Goal: Task Accomplishment & Management: Use online tool/utility

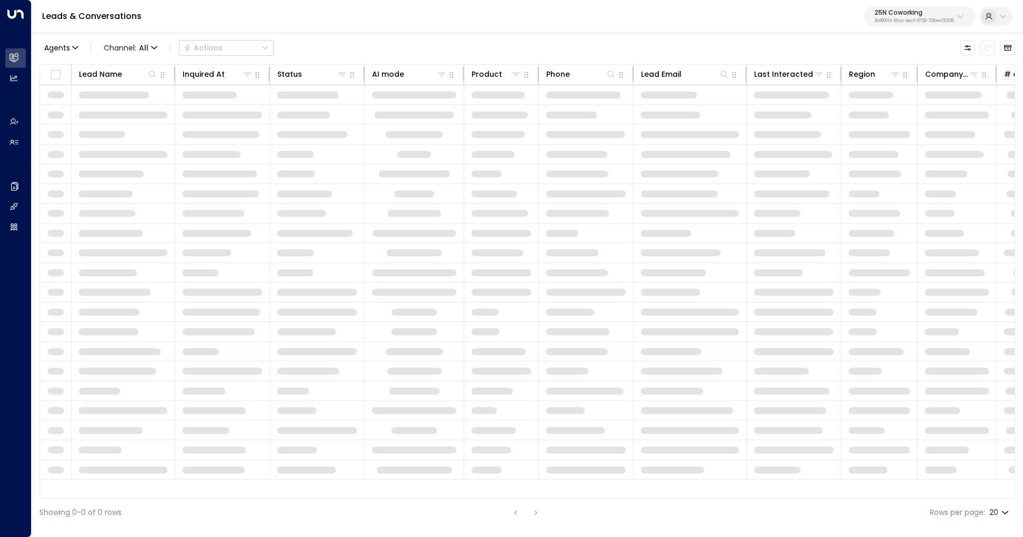
click at [939, 8] on button "25N Coworking 3b9800f4-81ca-4ec0-8758-72fbe4763f36" at bounding box center [919, 16] width 111 height 20
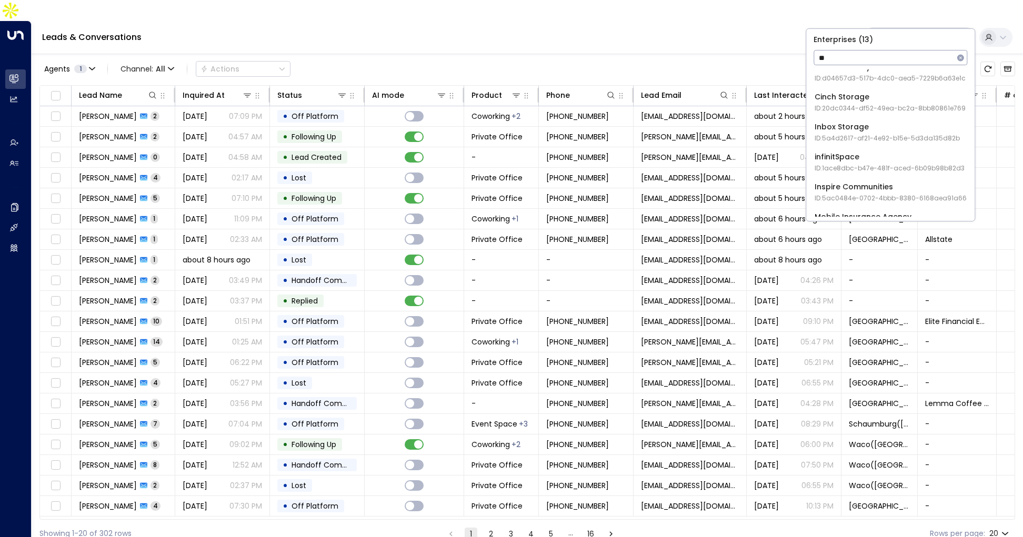
scroll to position [43, 0]
type input "**"
click at [839, 194] on span "ID: 5ac0484e-0702-4bbb-8380-6168aea91a66" at bounding box center [891, 196] width 152 height 9
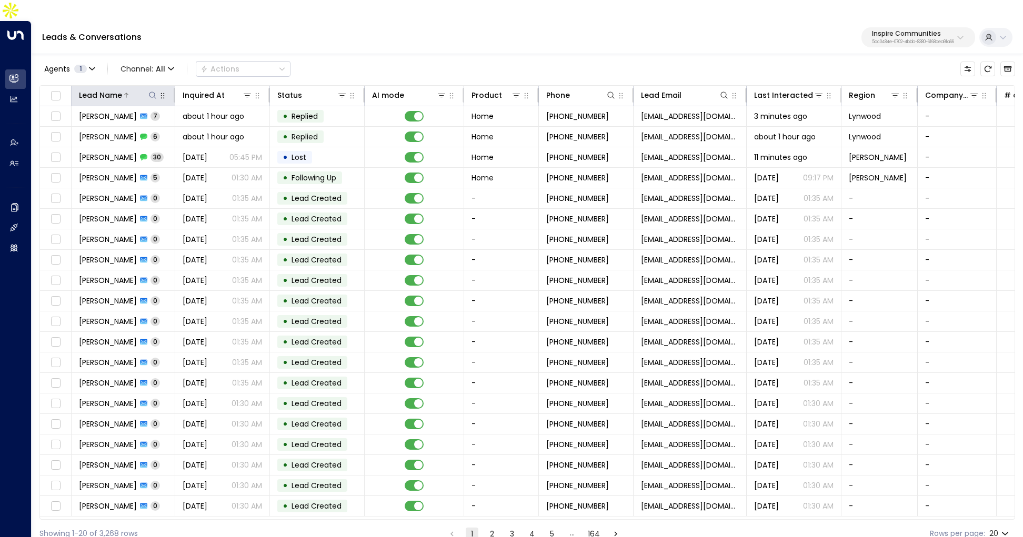
click at [149, 91] on icon at bounding box center [152, 95] width 8 height 8
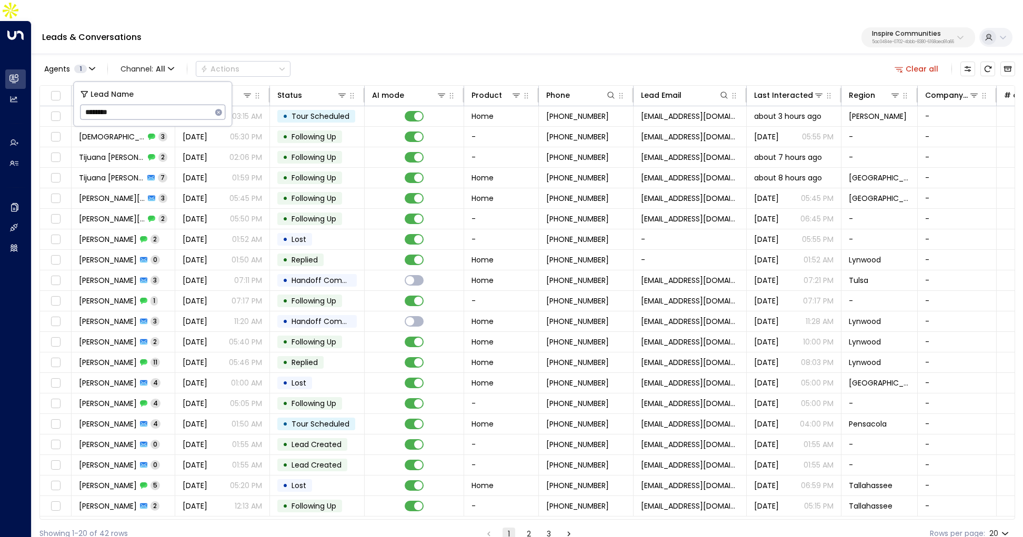
type input "********"
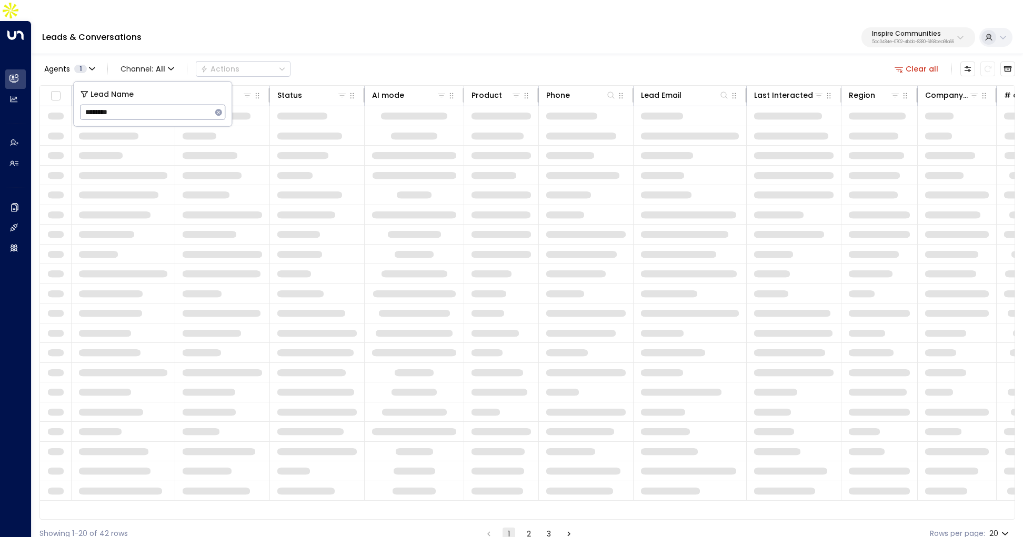
click at [504, 33] on div "Leads & Conversations Inspire Communities 5ac0484e-0702-4bbb-8380-6168aea91a66" at bounding box center [528, 37] width 992 height 33
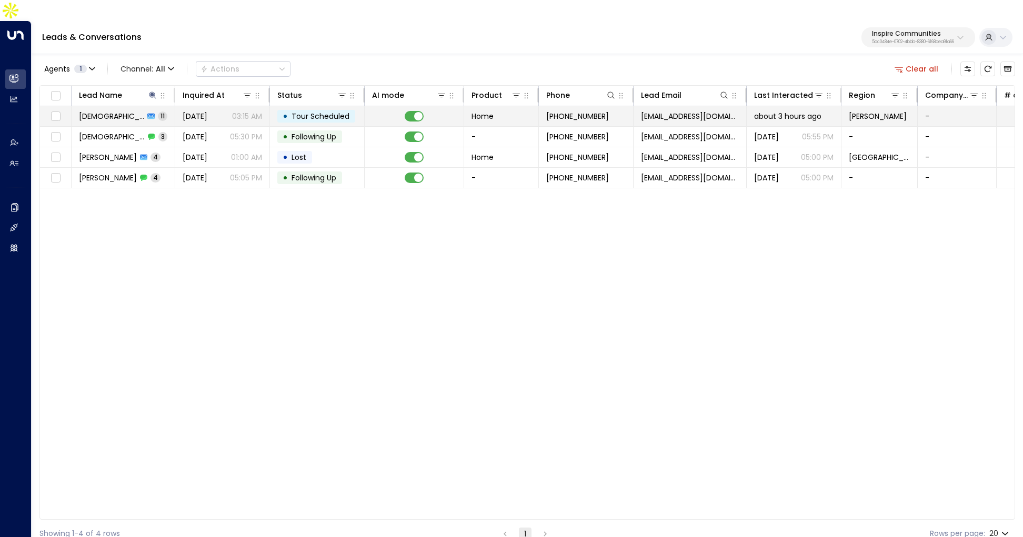
click at [153, 106] on td "Charisma 11" at bounding box center [124, 116] width 104 height 20
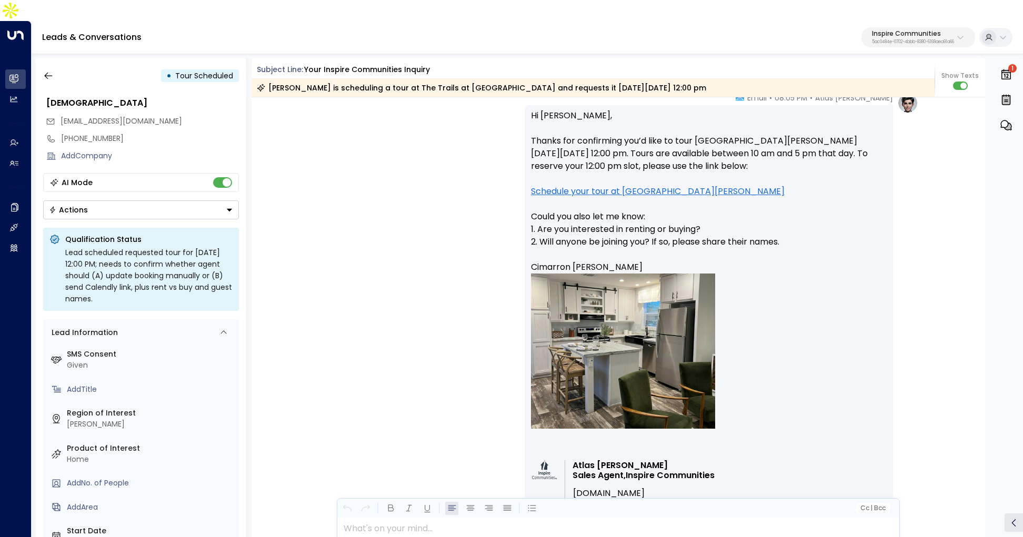
scroll to position [2968, 0]
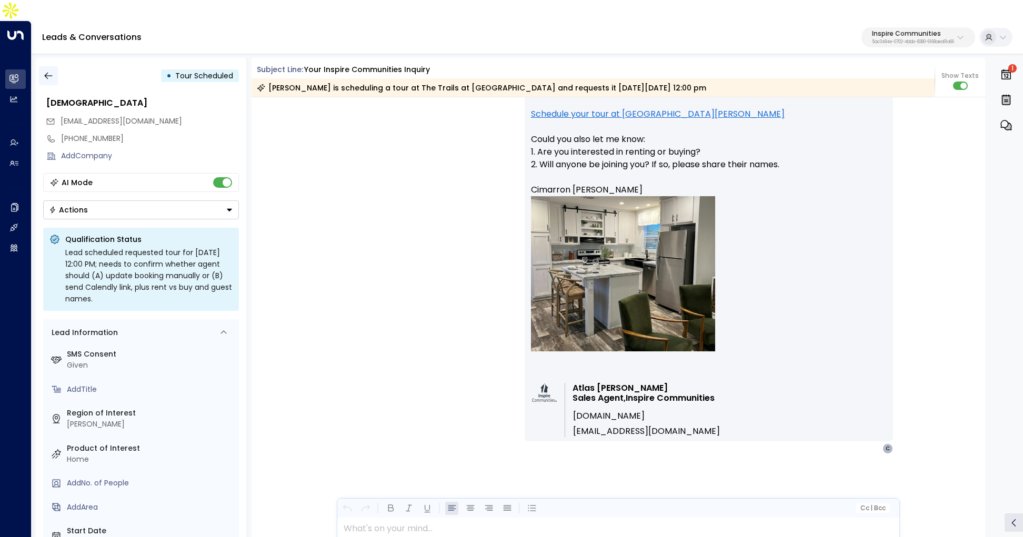
click at [50, 71] on icon "button" at bounding box center [48, 76] width 11 height 11
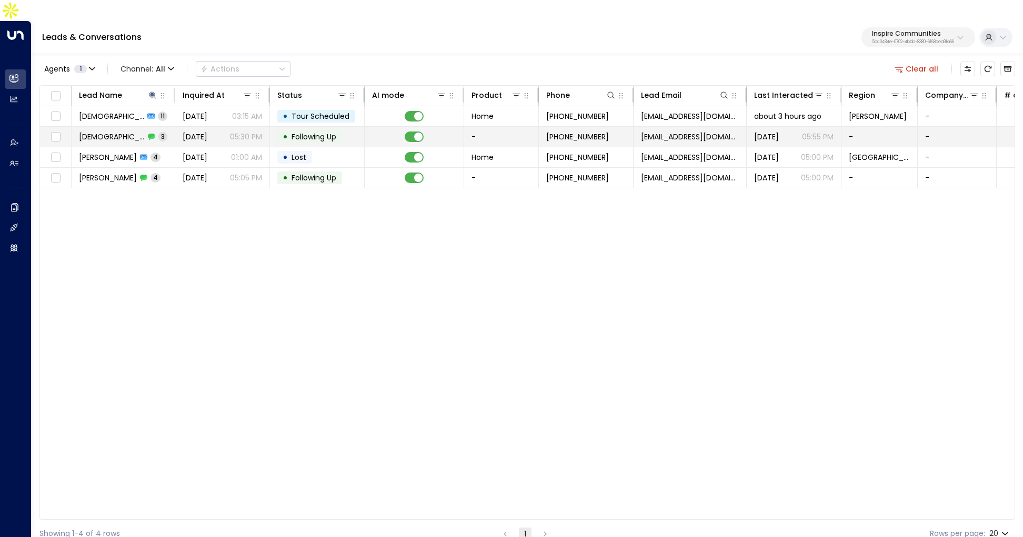
click at [173, 127] on td "Charisma 3" at bounding box center [124, 137] width 104 height 20
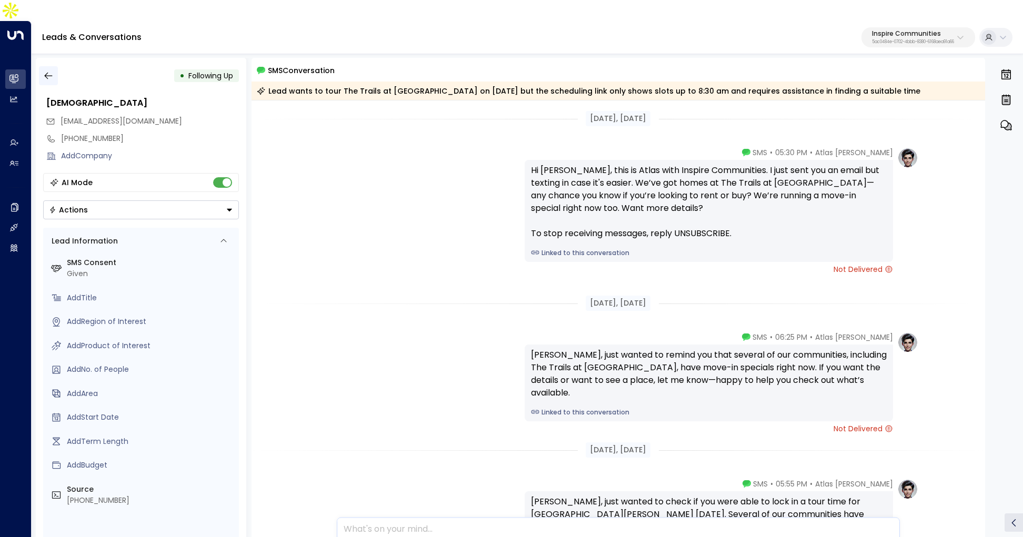
click at [46, 66] on button "button" at bounding box center [48, 75] width 19 height 19
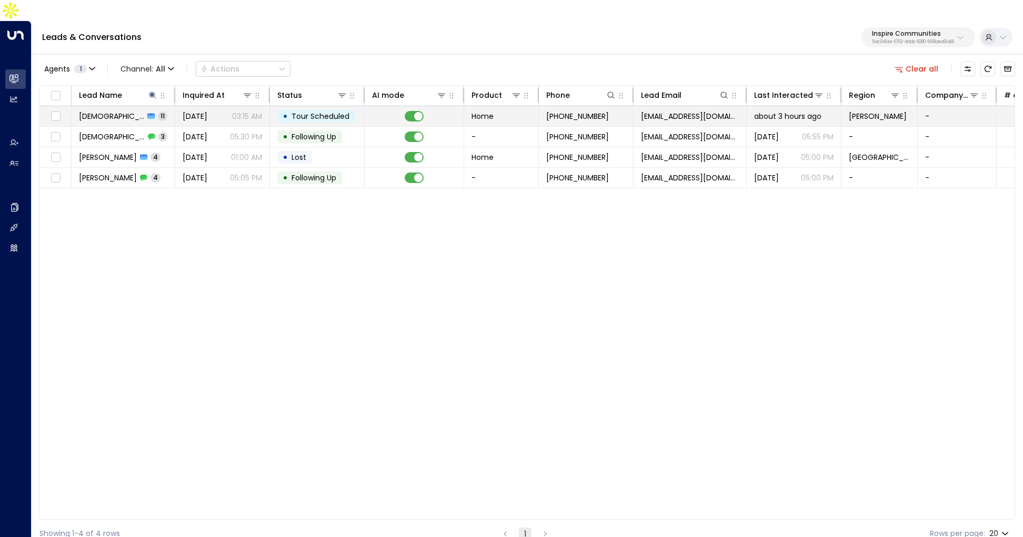
click at [158, 112] on span "11" at bounding box center [162, 116] width 9 height 9
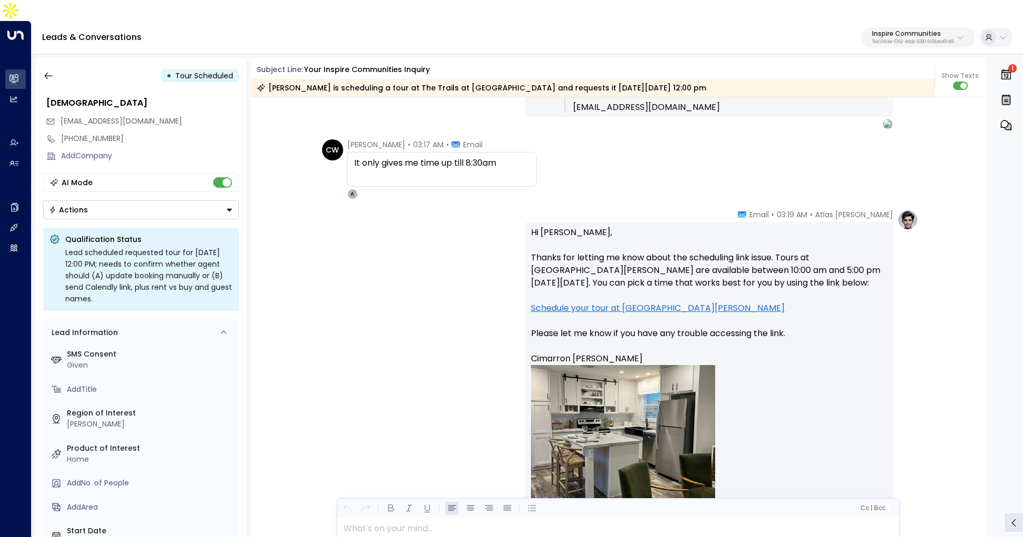
scroll to position [1355, 0]
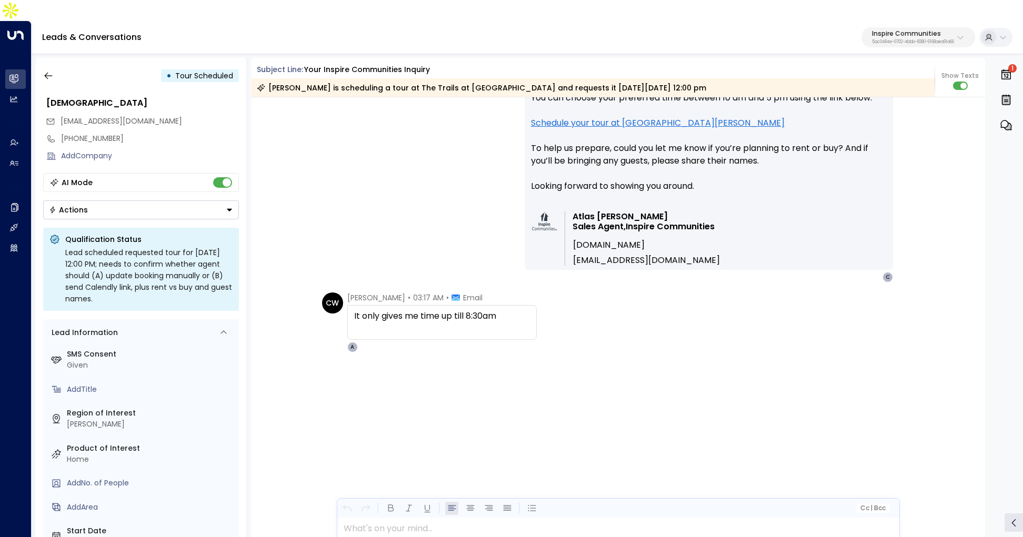
scroll to position [0, 0]
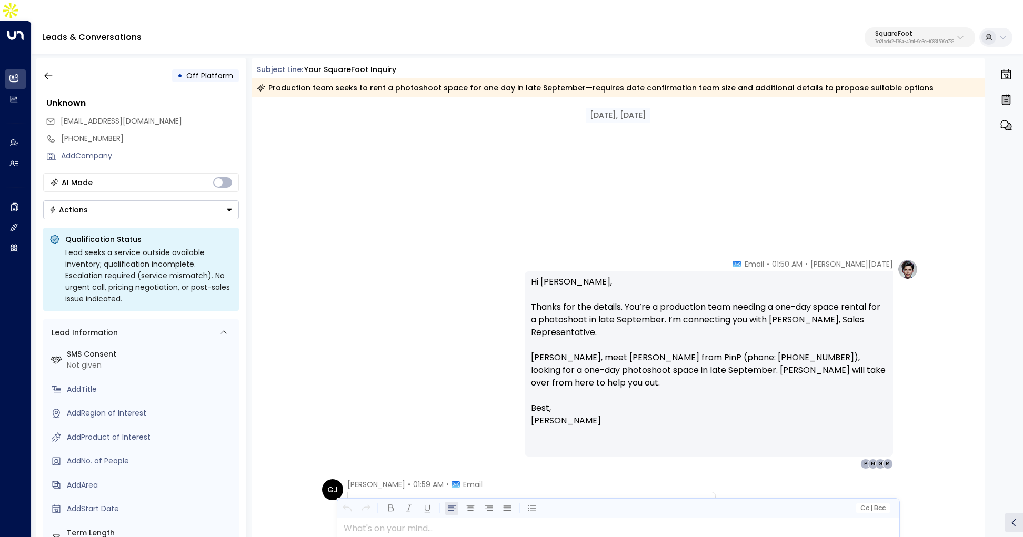
click at [912, 31] on p "SquareFoot" at bounding box center [914, 34] width 79 height 6
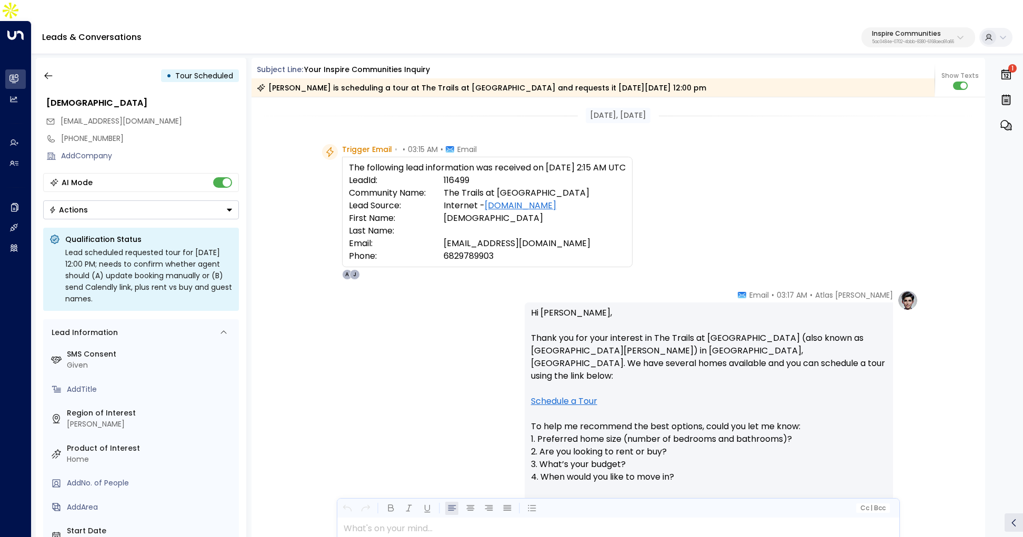
click at [542, 187] on td "The Trails at [GEOGRAPHIC_DATA]" at bounding box center [535, 193] width 182 height 13
copy td "Cimarron"
